Goal: Register for event/course

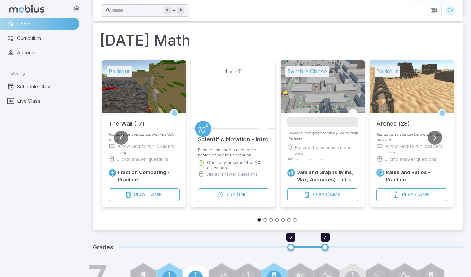
scroll to position [80, 0]
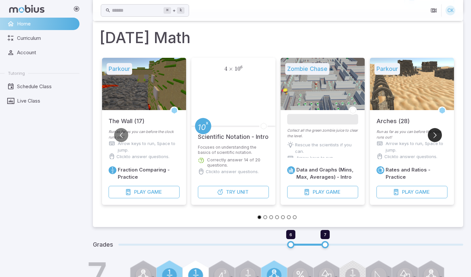
click at [433, 134] on button "Go to next slide" at bounding box center [435, 135] width 14 height 14
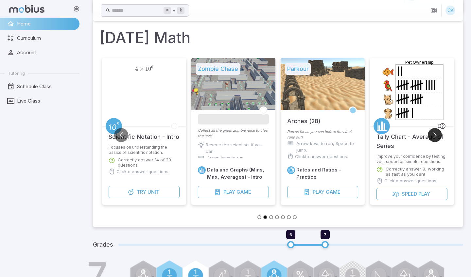
click at [433, 134] on button "Go to next slide" at bounding box center [435, 135] width 14 height 14
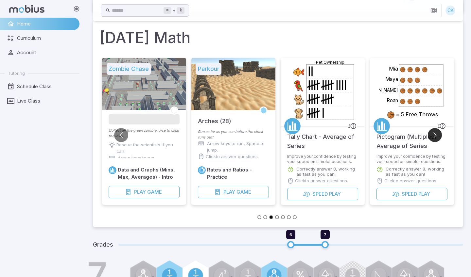
click at [434, 133] on button "Go to next slide" at bounding box center [435, 135] width 14 height 14
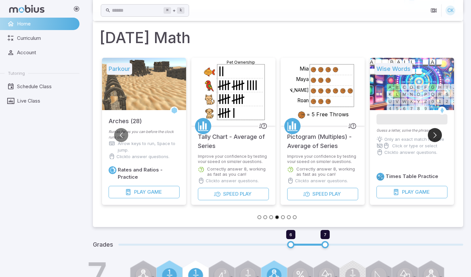
click at [435, 135] on button "Go to next slide" at bounding box center [435, 135] width 14 height 14
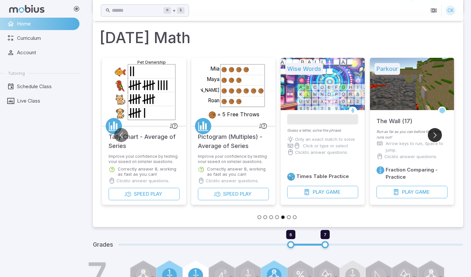
click at [434, 134] on button "Go to next slide" at bounding box center [435, 135] width 14 height 14
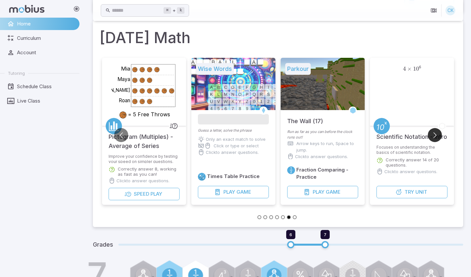
click at [434, 134] on button "Go to next slide" at bounding box center [435, 135] width 14 height 14
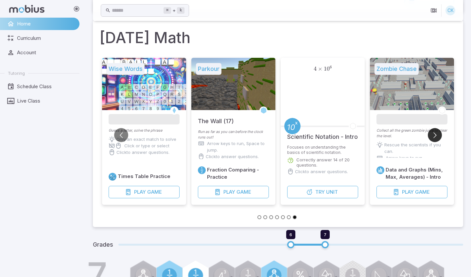
click at [434, 134] on button "Go to next slide" at bounding box center [435, 135] width 14 height 14
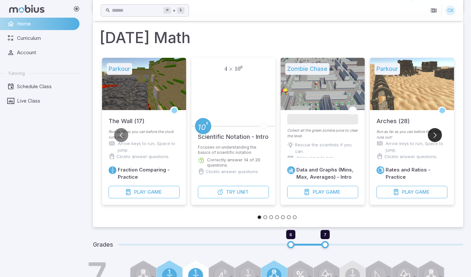
click at [433, 133] on button "Go to next slide" at bounding box center [435, 135] width 14 height 14
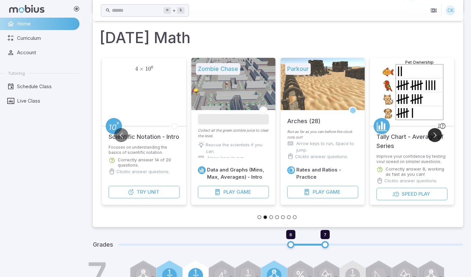
click at [433, 133] on button "Go to next slide" at bounding box center [435, 135] width 14 height 14
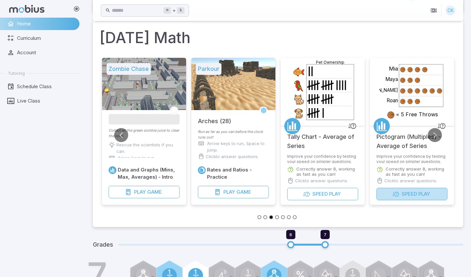
click at [408, 195] on span "Speed" at bounding box center [409, 194] width 15 height 7
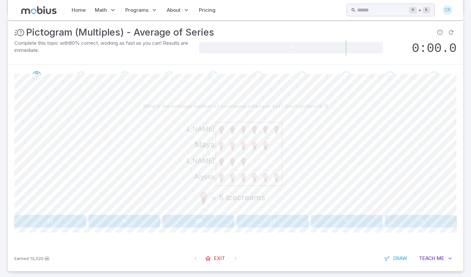
scroll to position [81, 0]
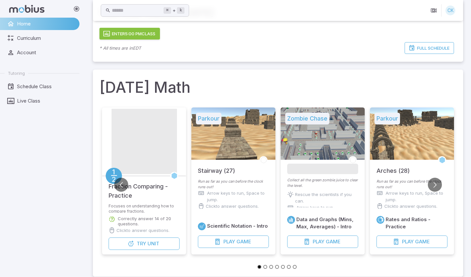
scroll to position [22, 0]
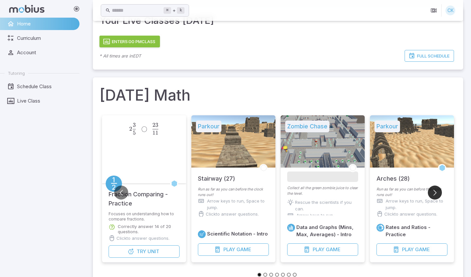
click at [431, 193] on button "Go to next slide" at bounding box center [435, 193] width 14 height 14
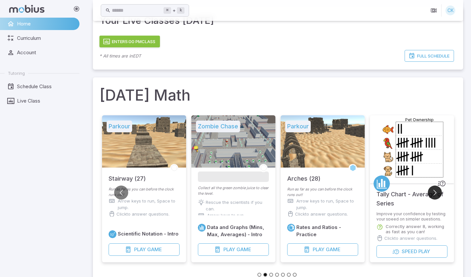
click at [431, 193] on button "Go to next slide" at bounding box center [435, 193] width 14 height 14
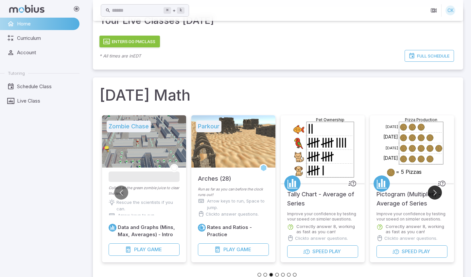
click at [435, 193] on button "Go to next slide" at bounding box center [435, 193] width 14 height 14
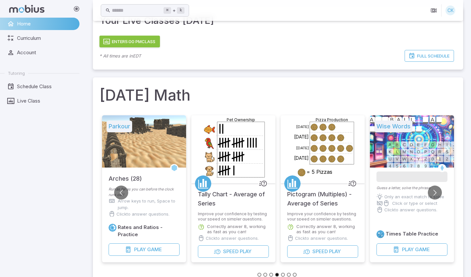
click at [440, 198] on p "Only an exact match to solve" at bounding box center [414, 197] width 60 height 7
click at [433, 192] on button "Go to next slide" at bounding box center [435, 193] width 14 height 14
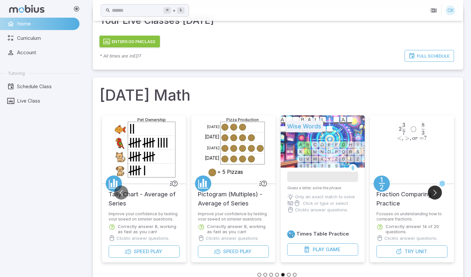
click at [438, 189] on button "Go to next slide" at bounding box center [435, 193] width 14 height 14
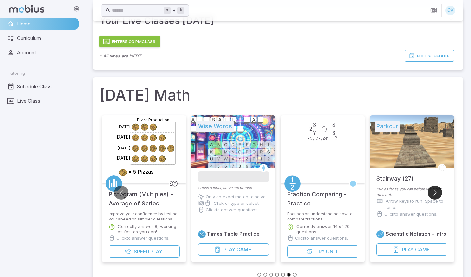
click at [438, 189] on button "Go to next slide" at bounding box center [435, 193] width 14 height 14
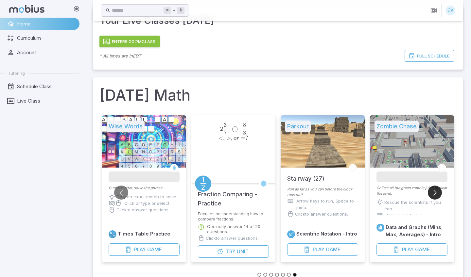
click at [436, 190] on button "Go to next slide" at bounding box center [435, 193] width 14 height 14
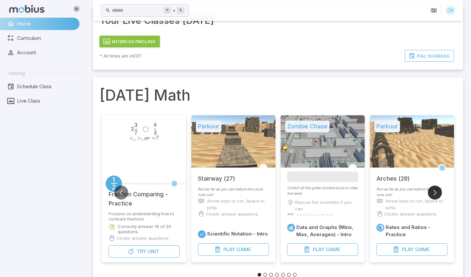
click at [436, 190] on button "Go to next slide" at bounding box center [435, 193] width 14 height 14
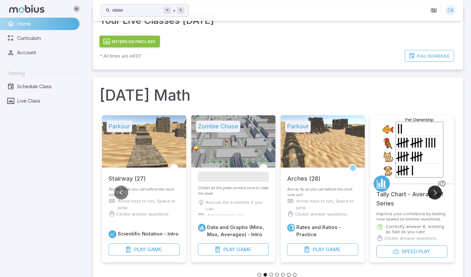
click at [436, 190] on button "Go to next slide" at bounding box center [435, 193] width 14 height 14
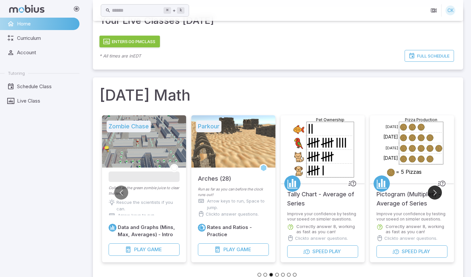
click at [436, 190] on button "Go to next slide" at bounding box center [435, 193] width 14 height 14
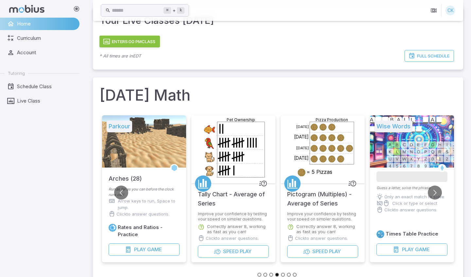
click at [70, 22] on span "Home" at bounding box center [46, 23] width 58 height 7
click at [131, 39] on button "Enter 5:00 PM Class" at bounding box center [129, 42] width 61 height 12
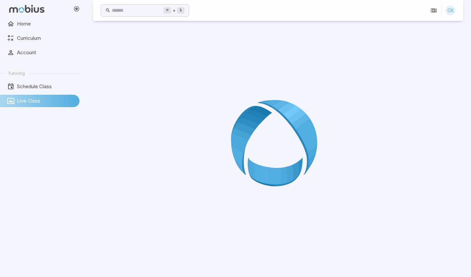
click at [213, 162] on div at bounding box center [278, 145] width 370 height 277
click at [213, 161] on div at bounding box center [278, 145] width 370 height 277
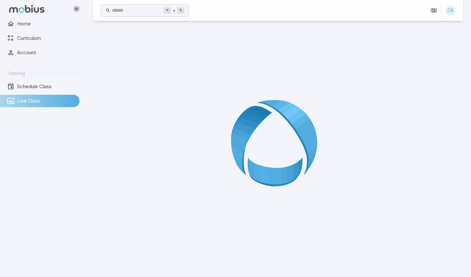
click at [213, 161] on div at bounding box center [278, 145] width 370 height 277
click at [216, 164] on div at bounding box center [278, 145] width 370 height 277
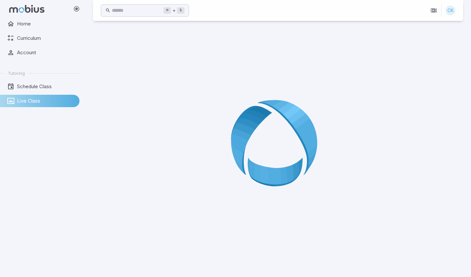
click at [216, 164] on div at bounding box center [278, 145] width 370 height 277
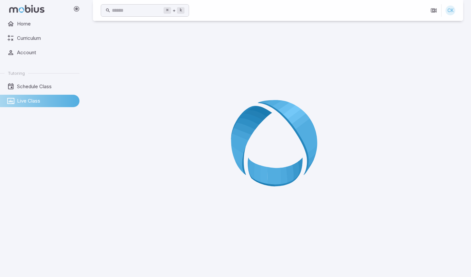
click at [216, 164] on div at bounding box center [278, 145] width 370 height 277
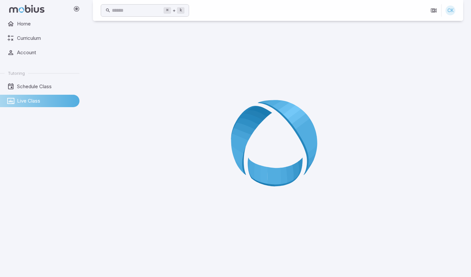
click at [216, 164] on div at bounding box center [278, 145] width 370 height 277
click at [255, 184] on icon at bounding box center [278, 145] width 94 height 94
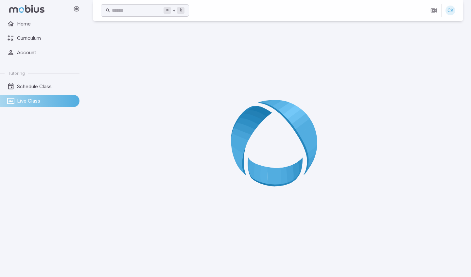
click at [255, 184] on icon at bounding box center [278, 145] width 94 height 94
click at [255, 183] on icon at bounding box center [278, 145] width 94 height 94
click at [255, 184] on icon at bounding box center [278, 145] width 94 height 94
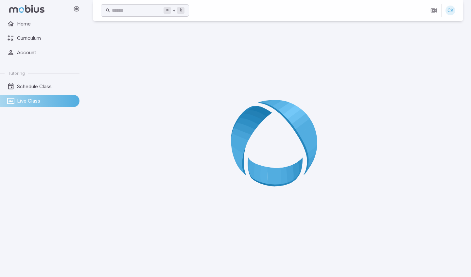
click at [255, 184] on icon at bounding box center [278, 145] width 94 height 94
click at [251, 175] on icon at bounding box center [278, 145] width 94 height 94
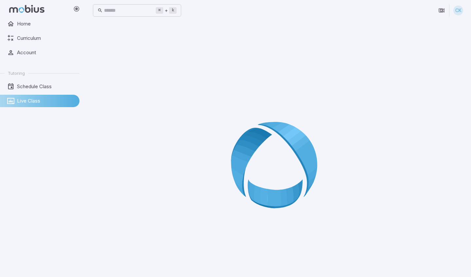
scroll to position [0, 0]
click at [25, 28] on link "Home" at bounding box center [40, 24] width 80 height 12
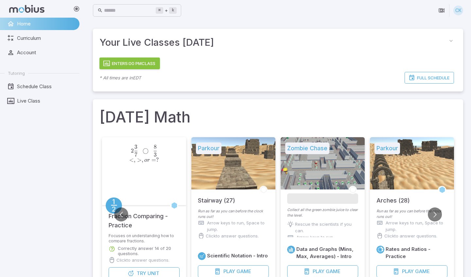
click at [139, 63] on button "Enter 5:00 PM Class" at bounding box center [129, 64] width 61 height 12
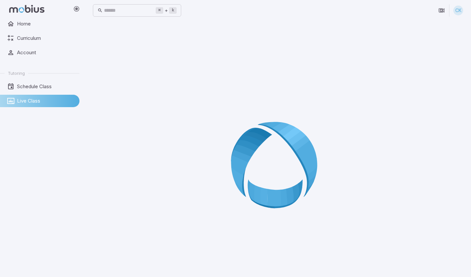
drag, startPoint x: 139, startPoint y: 63, endPoint x: 147, endPoint y: 62, distance: 7.9
click at [147, 62] on div at bounding box center [278, 167] width 370 height 277
click at [146, 62] on div at bounding box center [278, 167] width 370 height 277
click at [145, 62] on div at bounding box center [278, 167] width 370 height 277
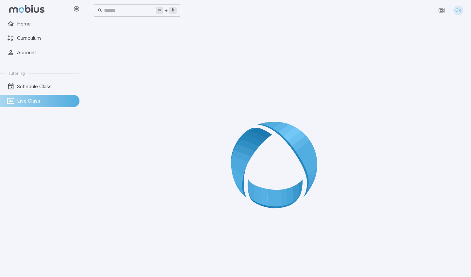
click at [144, 62] on div at bounding box center [278, 167] width 370 height 277
click at [197, 134] on div at bounding box center [278, 167] width 370 height 277
click at [30, 21] on span "Home" at bounding box center [46, 23] width 58 height 7
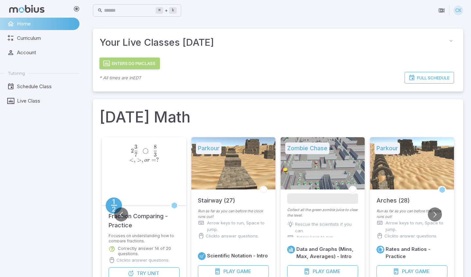
click at [115, 64] on button "Enter 5:00 PM Class" at bounding box center [129, 64] width 61 height 12
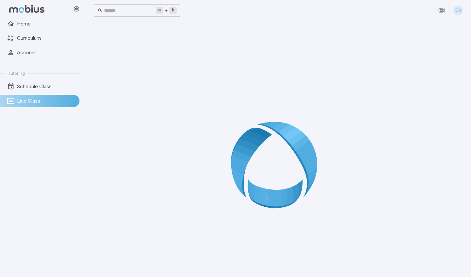
click at [367, 208] on div at bounding box center [278, 167] width 370 height 277
click at [262, 181] on icon at bounding box center [278, 167] width 94 height 94
click at [262, 172] on icon at bounding box center [278, 167] width 94 height 94
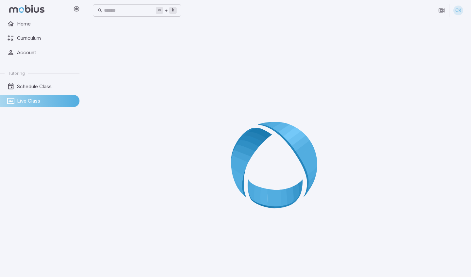
click at [262, 172] on icon at bounding box center [278, 167] width 94 height 94
drag, startPoint x: 262, startPoint y: 172, endPoint x: 275, endPoint y: 186, distance: 17.8
click at [275, 186] on icon at bounding box center [278, 167] width 94 height 94
drag, startPoint x: 257, startPoint y: 163, endPoint x: 334, endPoint y: 164, distance: 76.9
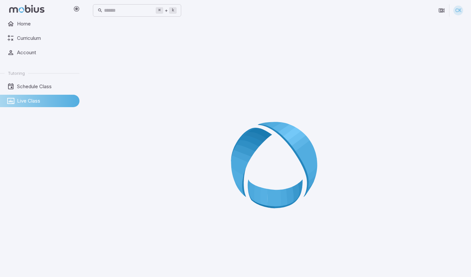
click at [336, 162] on div at bounding box center [278, 167] width 370 height 277
click at [26, 56] on span "Account" at bounding box center [46, 52] width 58 height 7
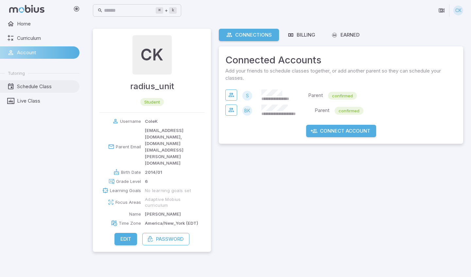
click at [19, 88] on span "Schedule Class" at bounding box center [46, 86] width 58 height 7
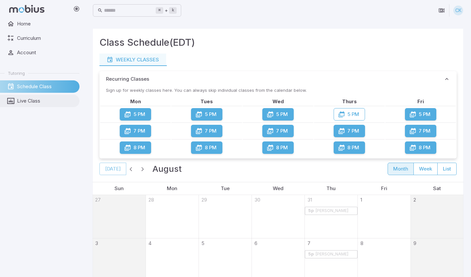
click at [24, 104] on span "Live Class" at bounding box center [46, 101] width 58 height 7
